Goal: Task Accomplishment & Management: Use online tool/utility

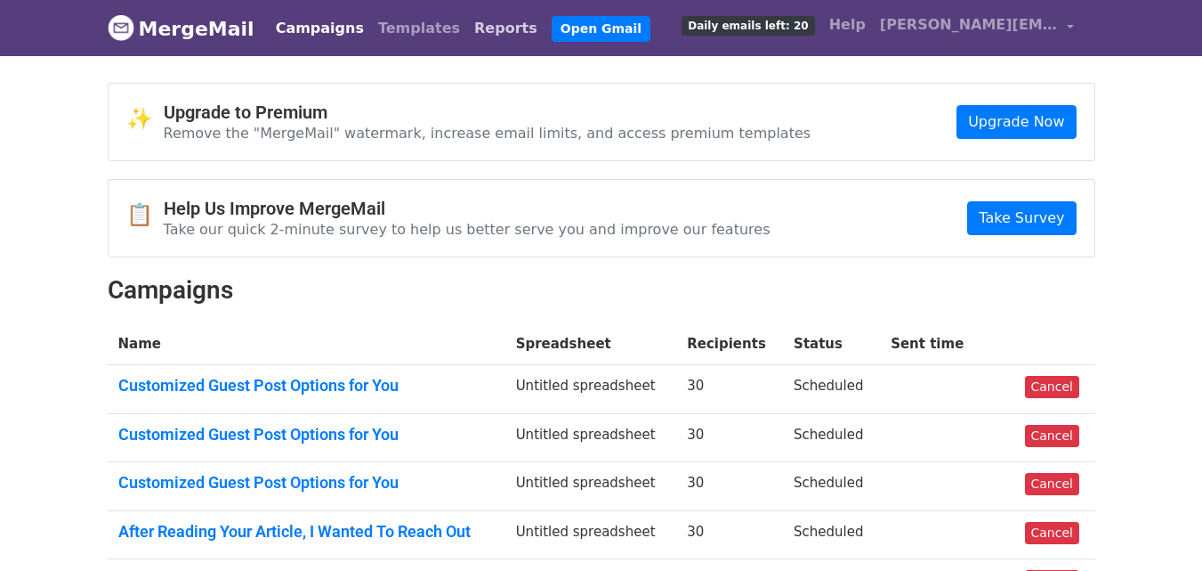
click at [467, 27] on link "Reports" at bounding box center [505, 29] width 77 height 36
click at [616, 290] on h2 "Campaigns" at bounding box center [602, 290] width 988 height 30
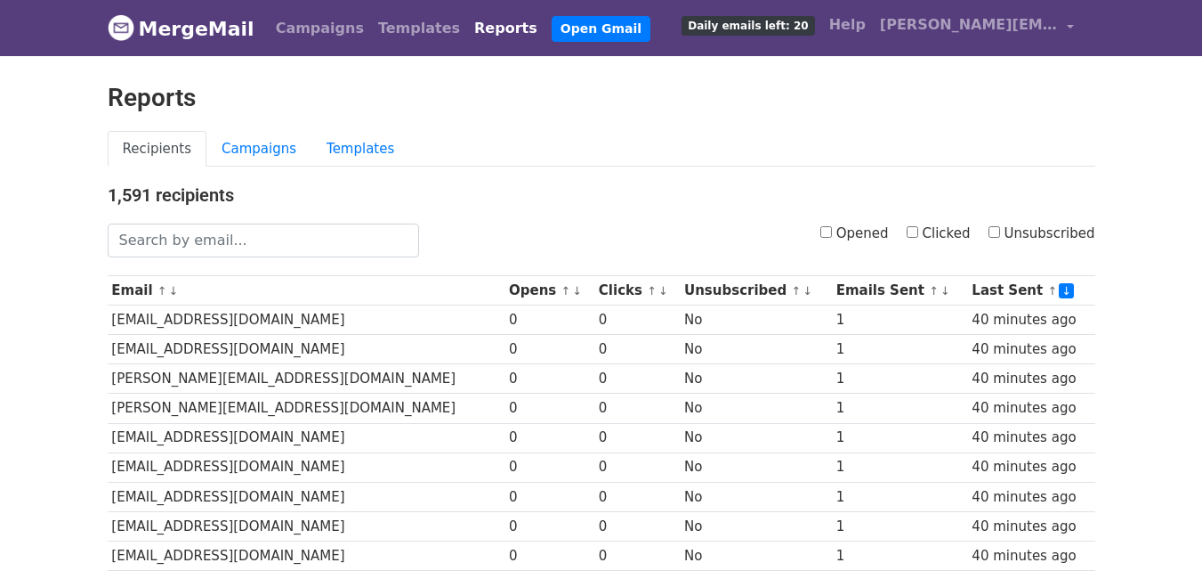
click at [919, 231] on input "Clicked" at bounding box center [913, 232] width 12 height 12
checkbox input "true"
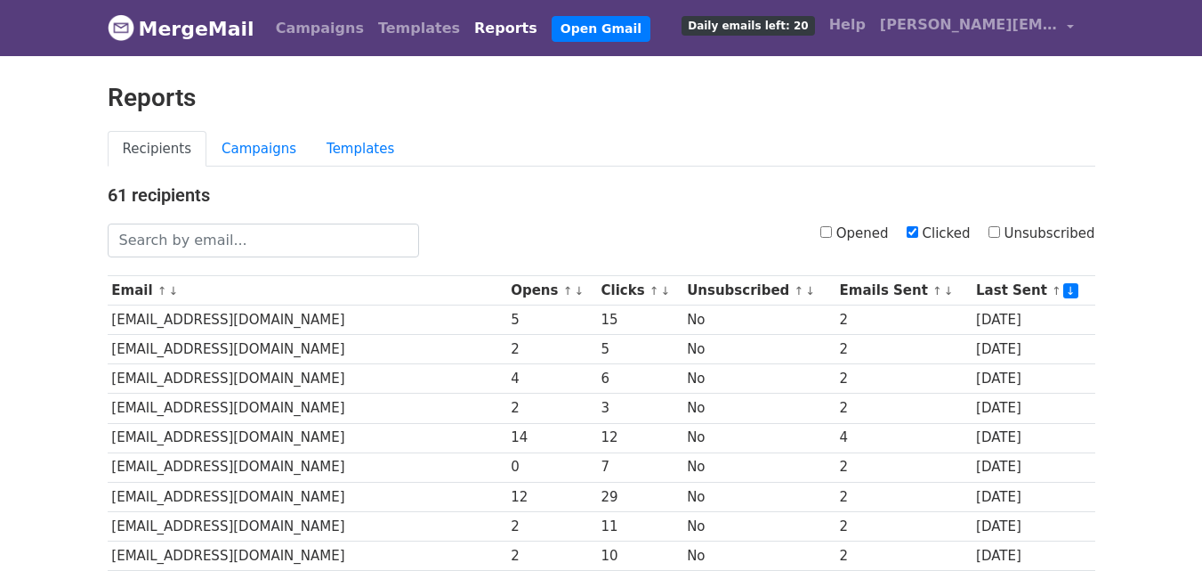
scroll to position [879, 0]
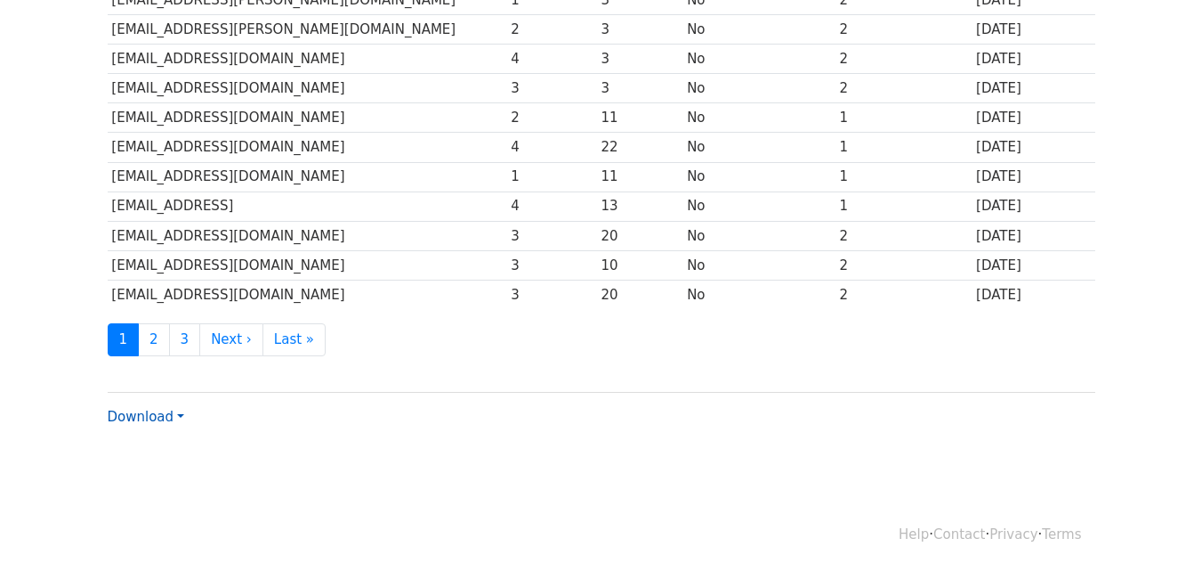
drag, startPoint x: 180, startPoint y: 417, endPoint x: 168, endPoint y: 416, distance: 11.7
click at [178, 417] on link "Download" at bounding box center [146, 417] width 77 height 16
click at [146, 449] on link "CSV" at bounding box center [179, 450] width 141 height 28
